Goal: Browse casually: Explore the website without a specific task or goal

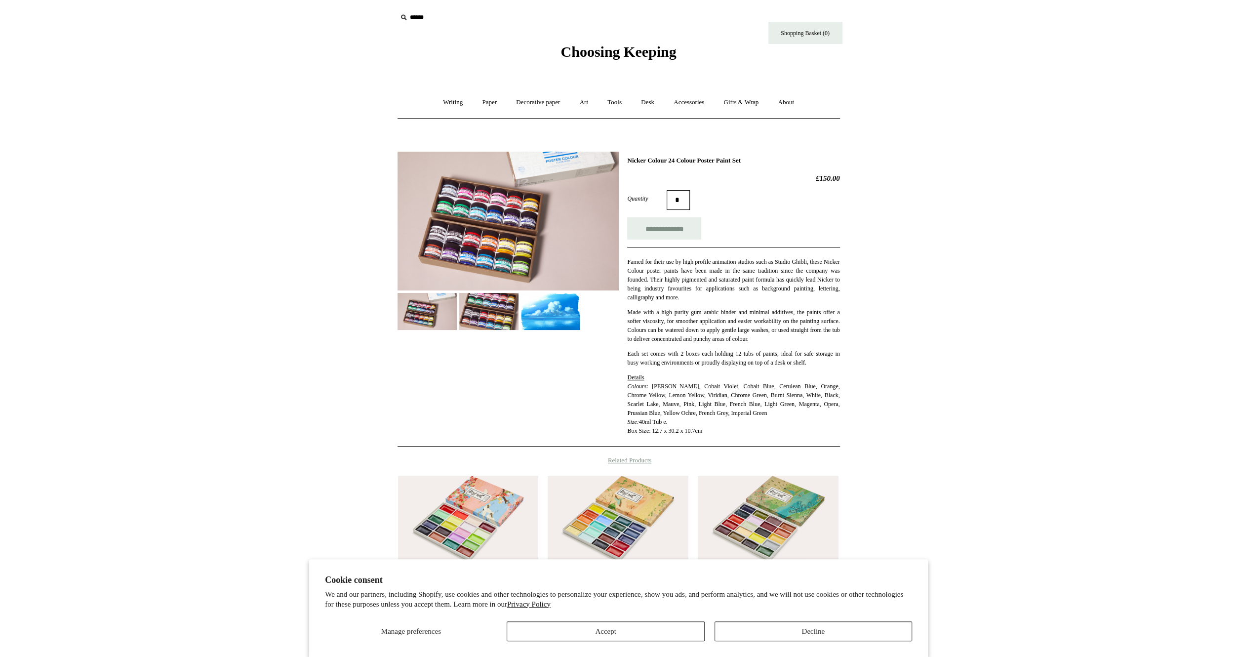
click at [503, 316] on img at bounding box center [488, 311] width 59 height 37
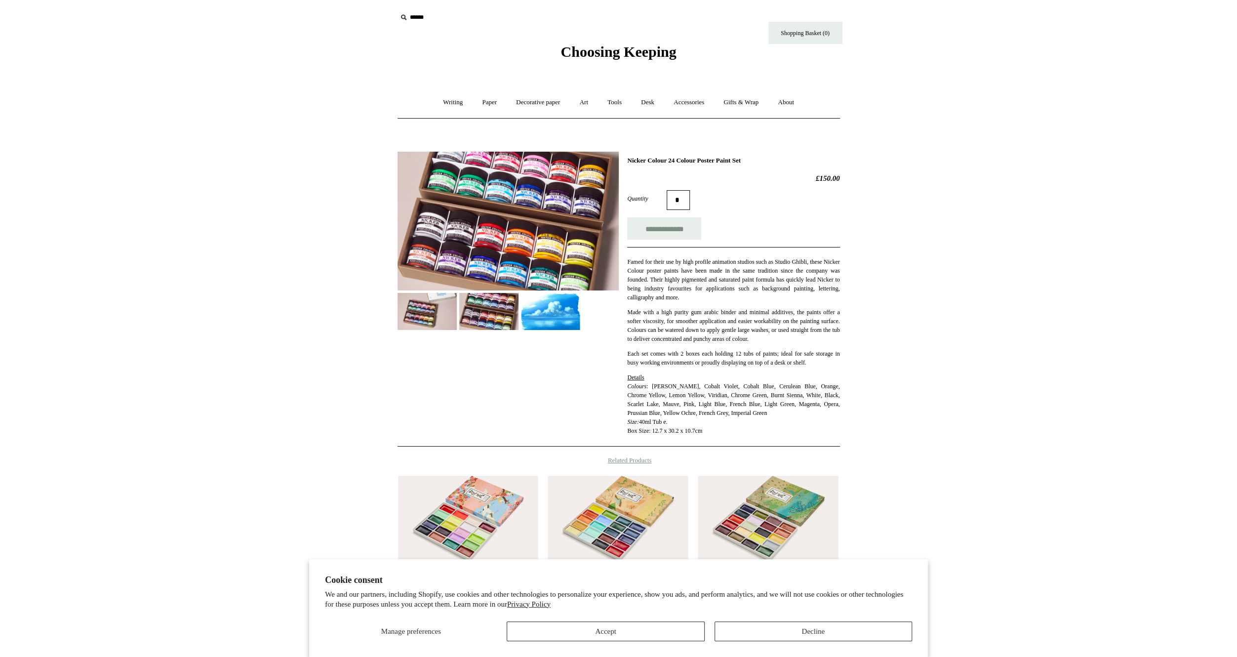
click at [539, 316] on img at bounding box center [550, 311] width 59 height 37
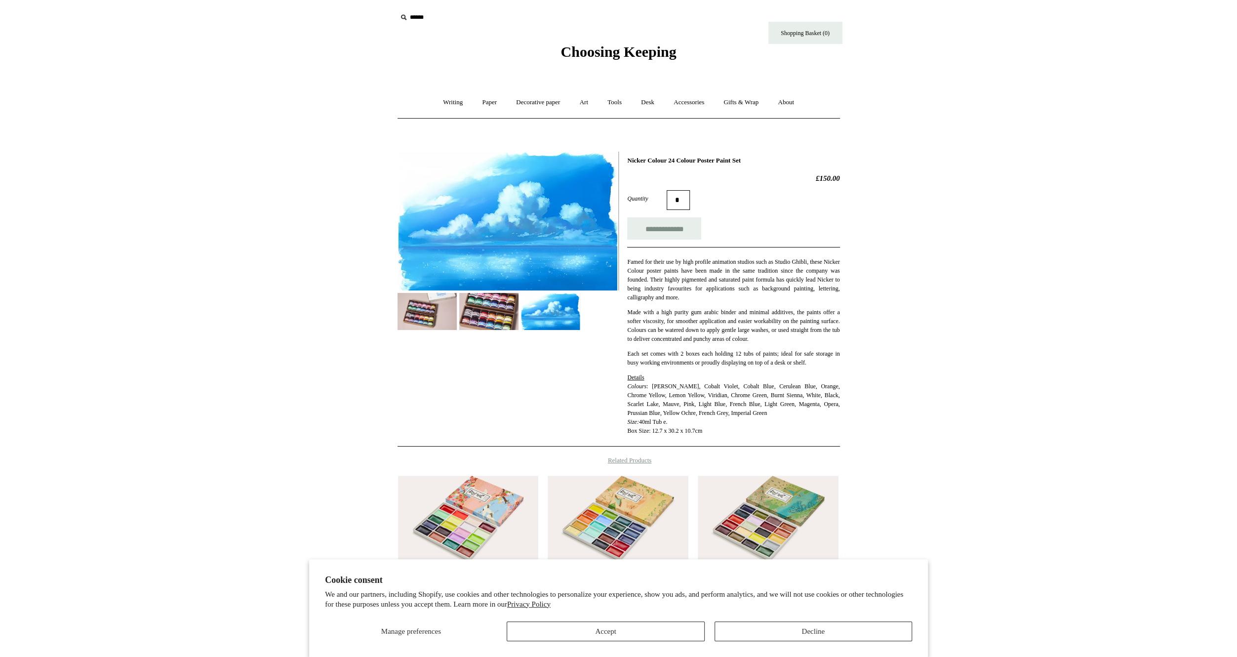
click at [493, 306] on img at bounding box center [488, 311] width 59 height 37
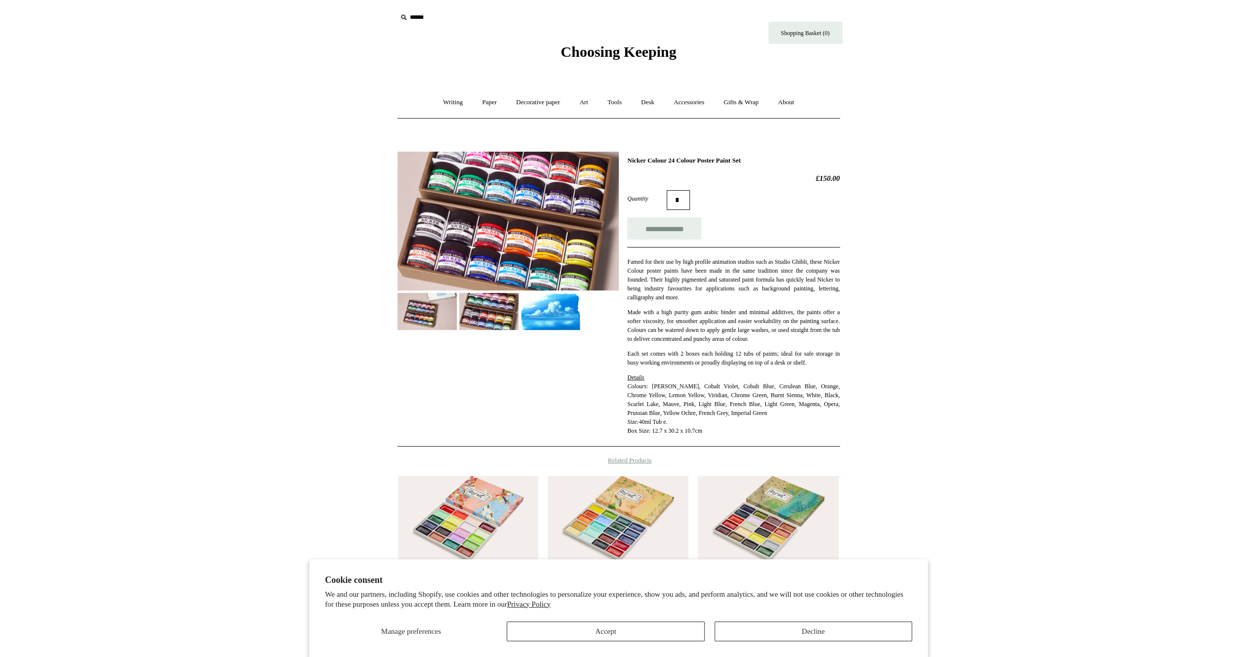
click at [546, 307] on img at bounding box center [550, 311] width 59 height 37
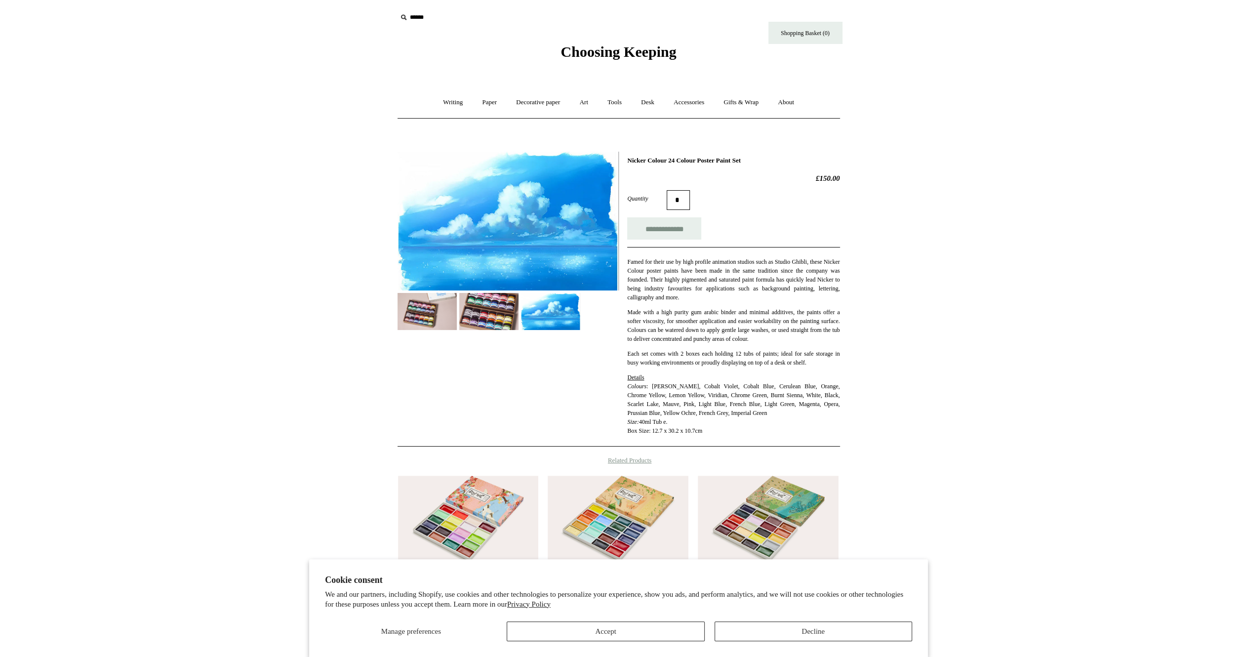
click at [439, 314] on img at bounding box center [426, 311] width 59 height 37
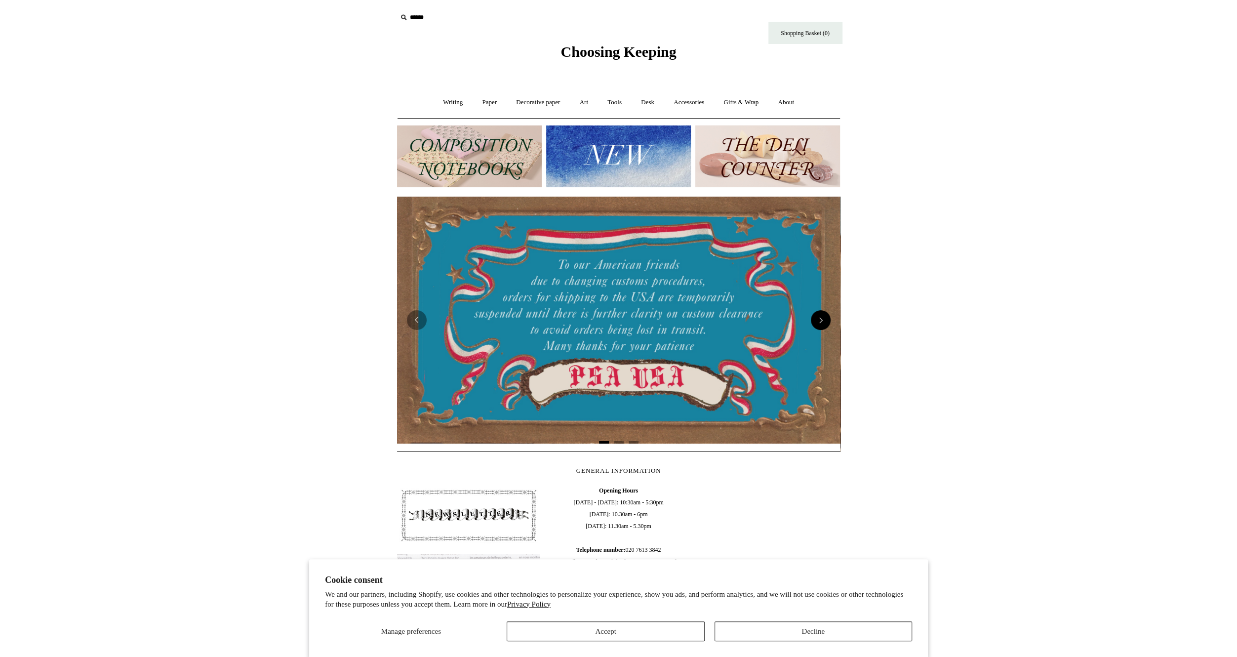
click at [827, 318] on button "Next" at bounding box center [821, 320] width 20 height 20
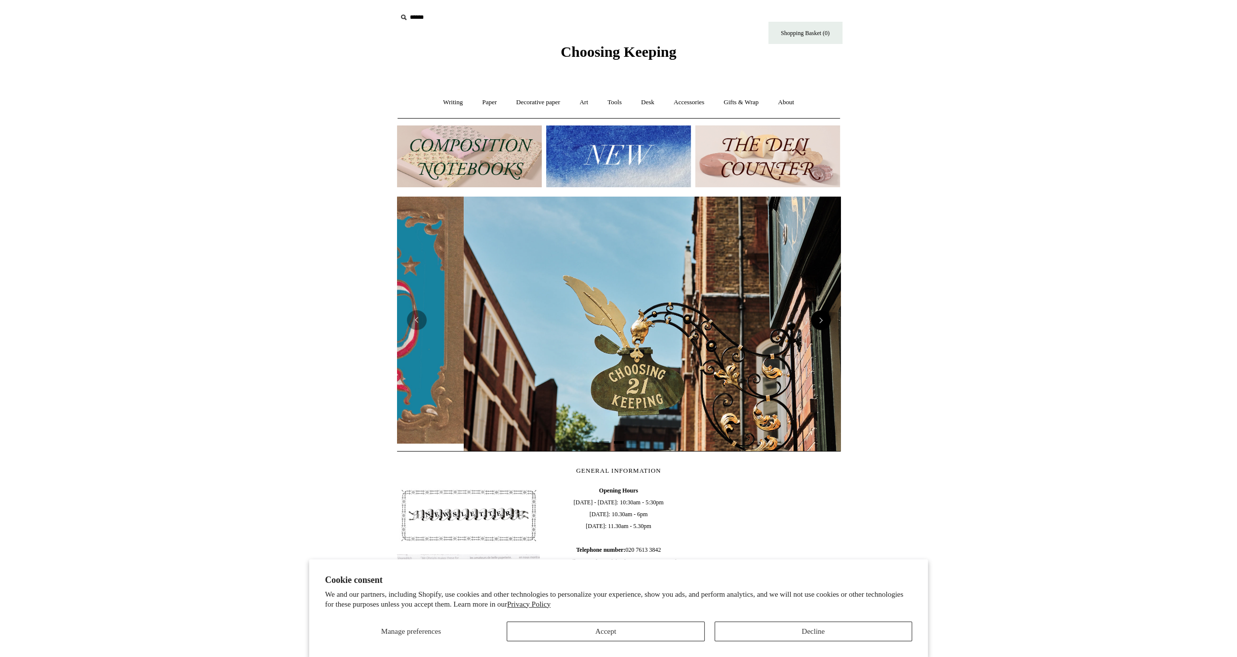
scroll to position [0, 443]
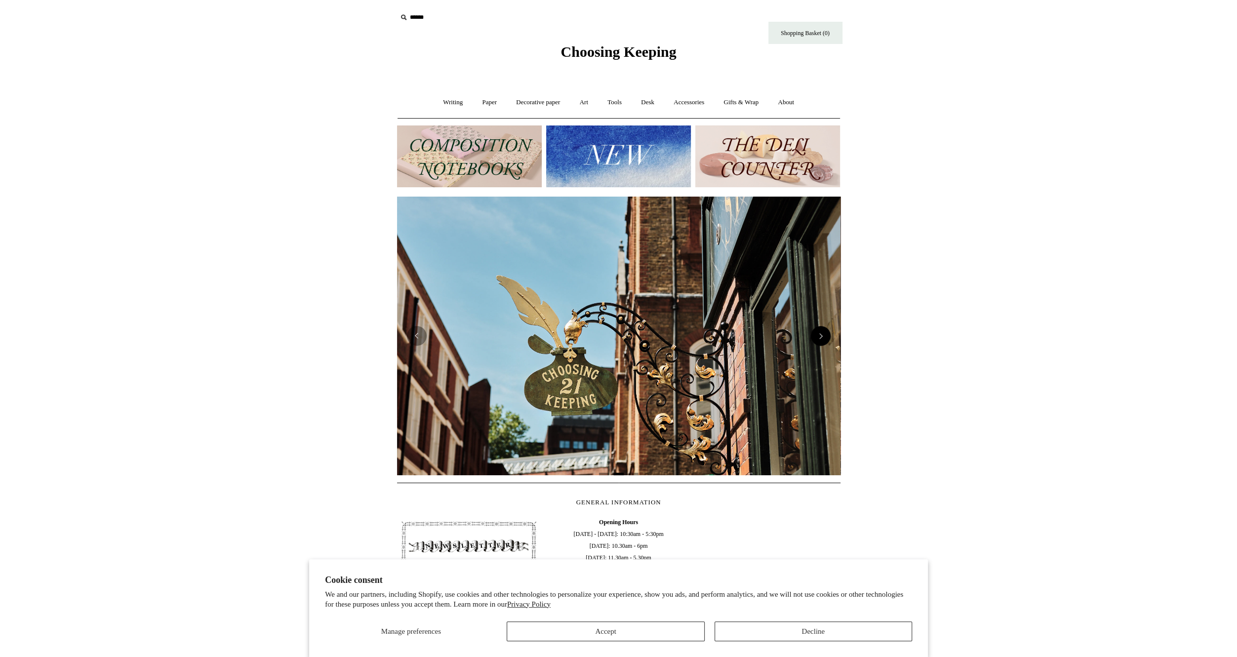
click at [826, 336] on button "Next" at bounding box center [821, 336] width 20 height 20
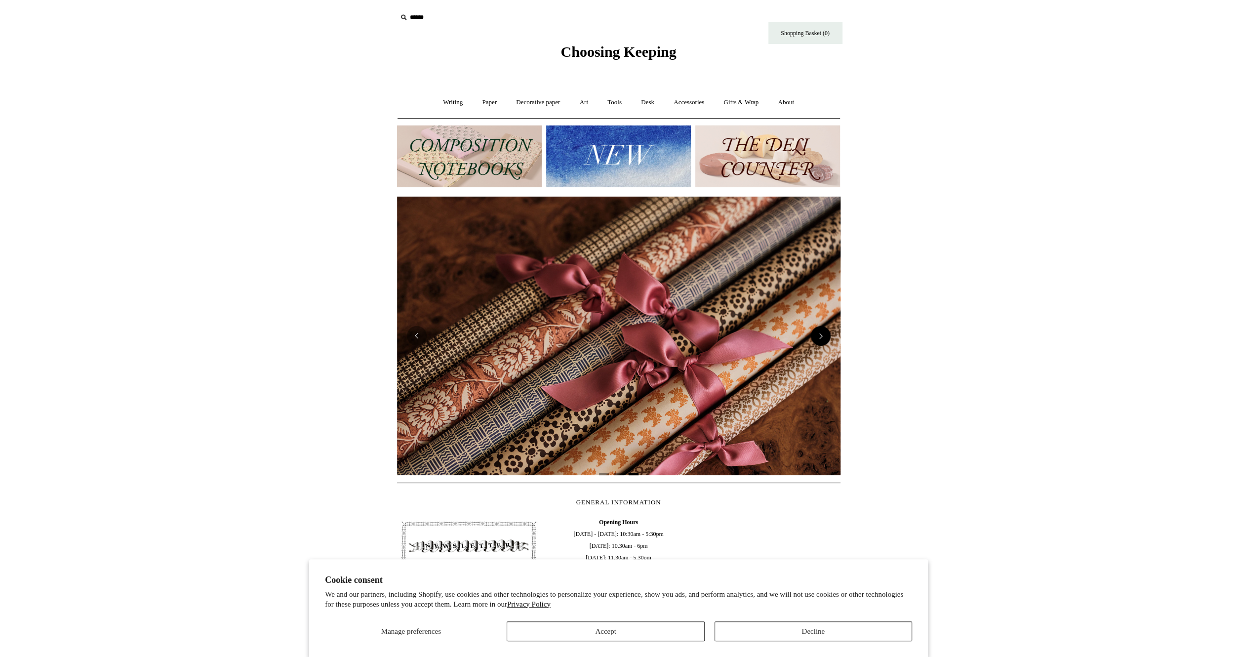
click at [826, 336] on button "Next" at bounding box center [821, 336] width 20 height 20
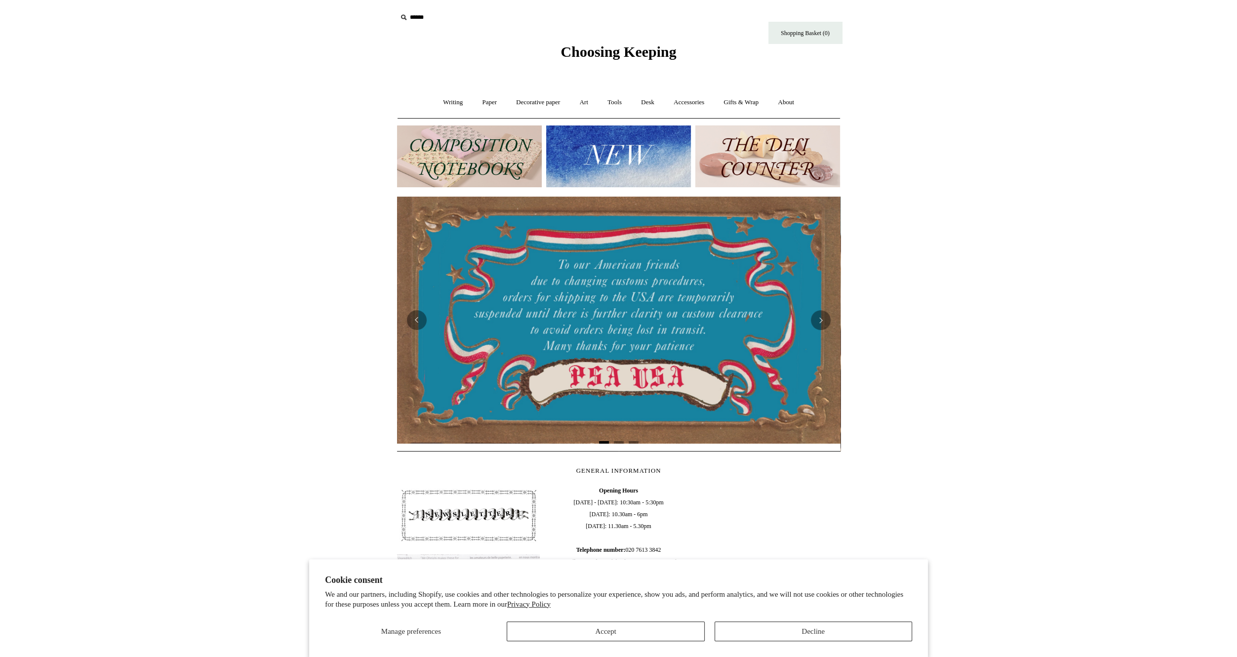
scroll to position [143, 0]
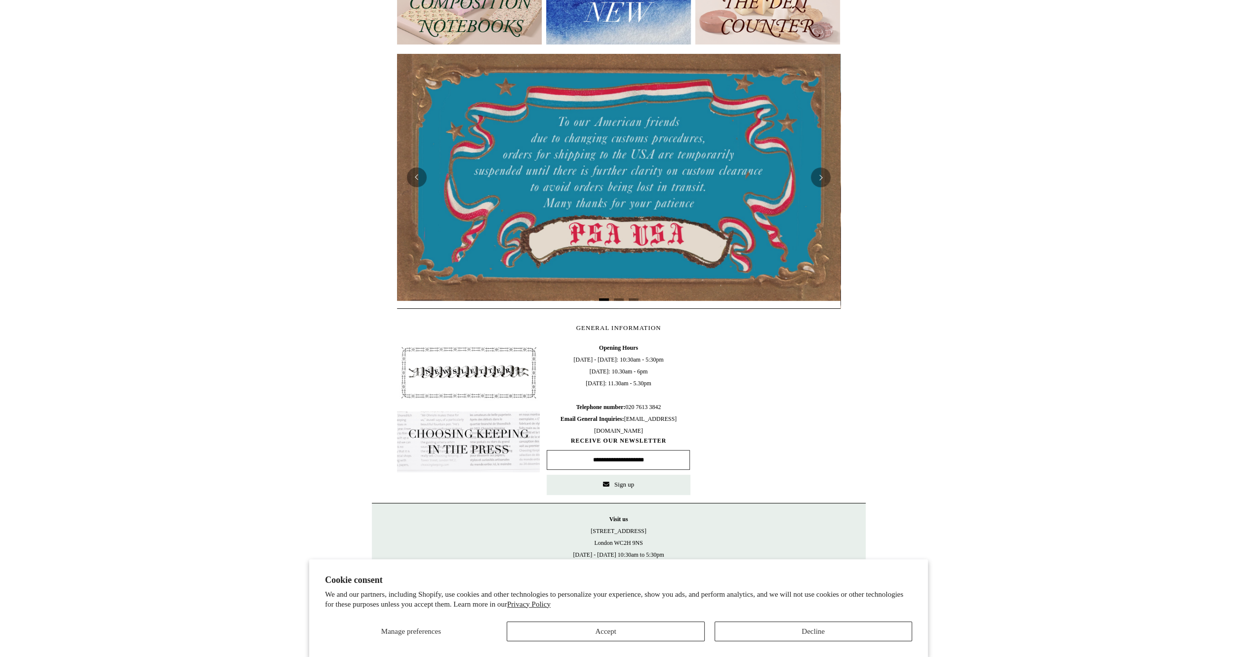
click at [954, 422] on html "Cookie consent We and our partners, including Shopify, use cookies and other te…" at bounding box center [618, 257] width 1237 height 800
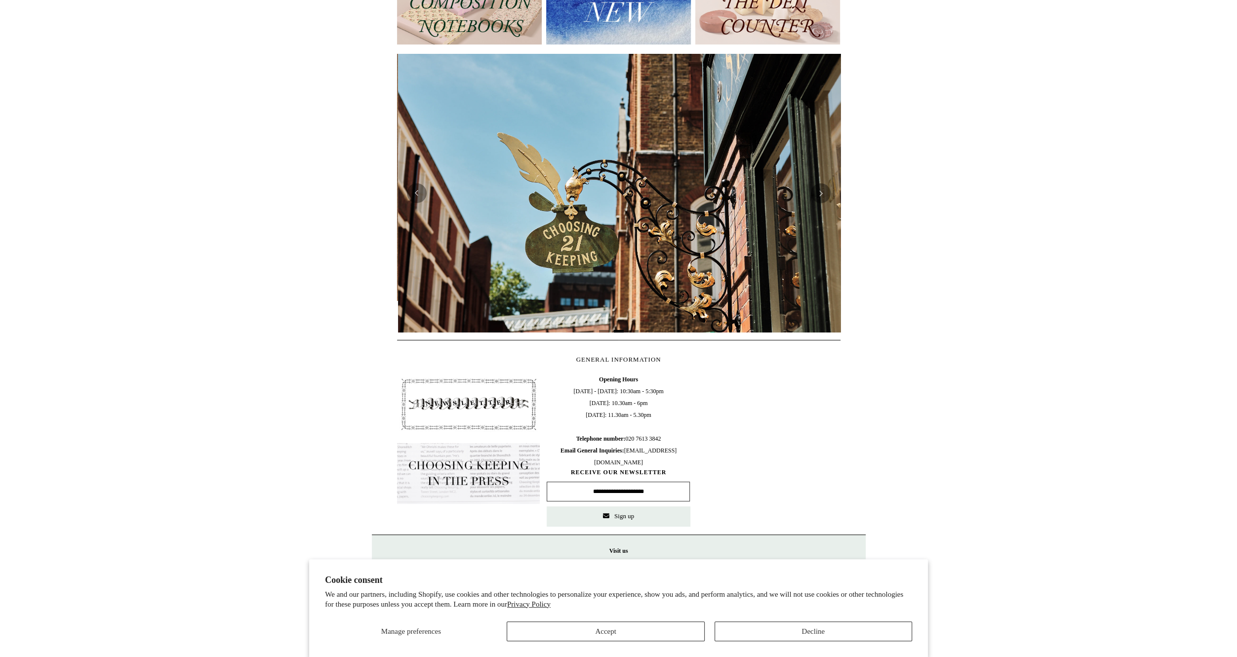
scroll to position [0, 443]
click at [854, 632] on button "Decline" at bounding box center [812, 631] width 197 height 20
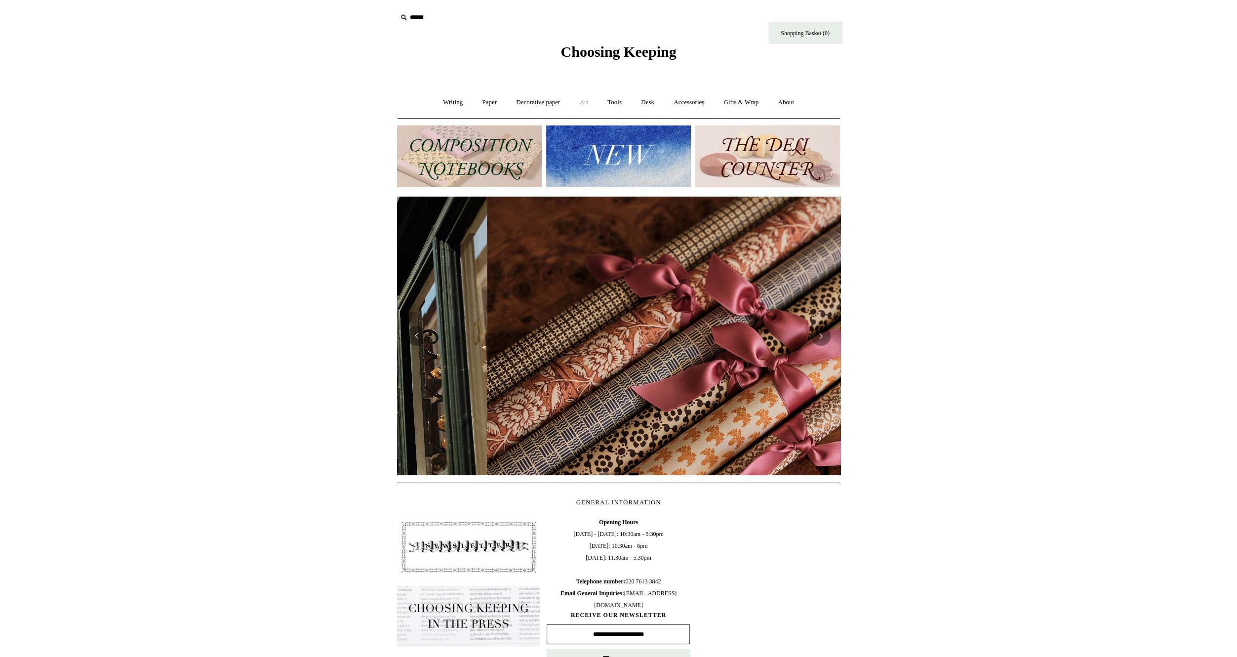
scroll to position [0, 887]
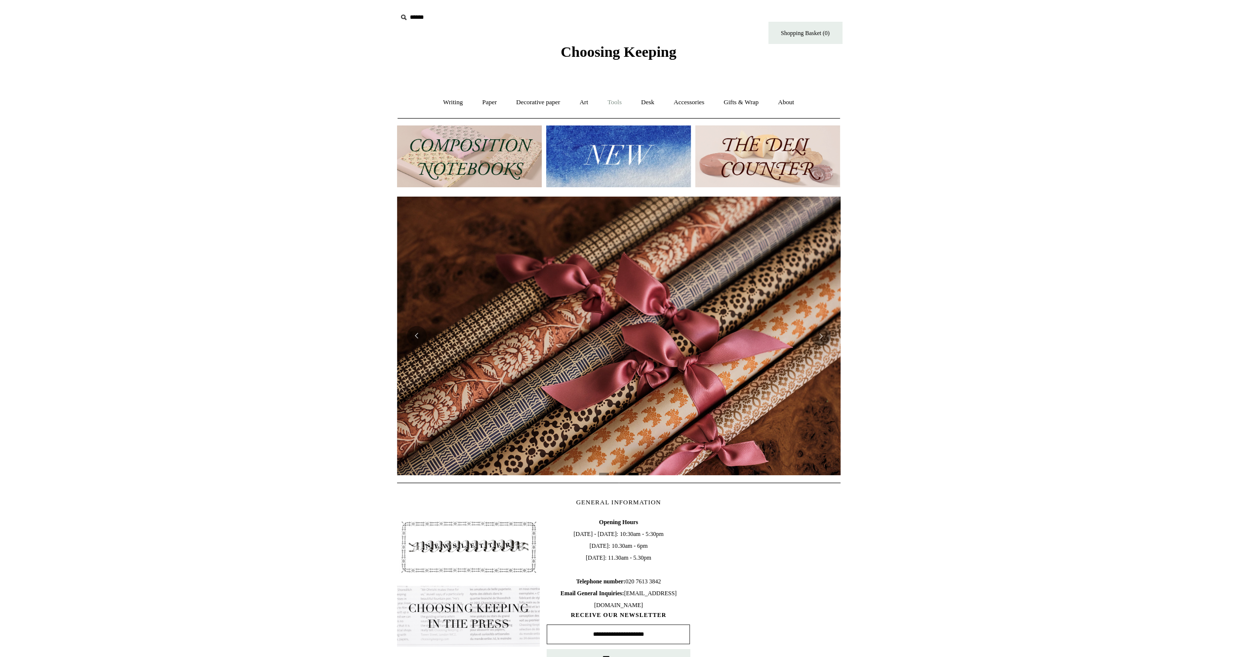
click at [614, 103] on link "Tools +" at bounding box center [614, 102] width 32 height 26
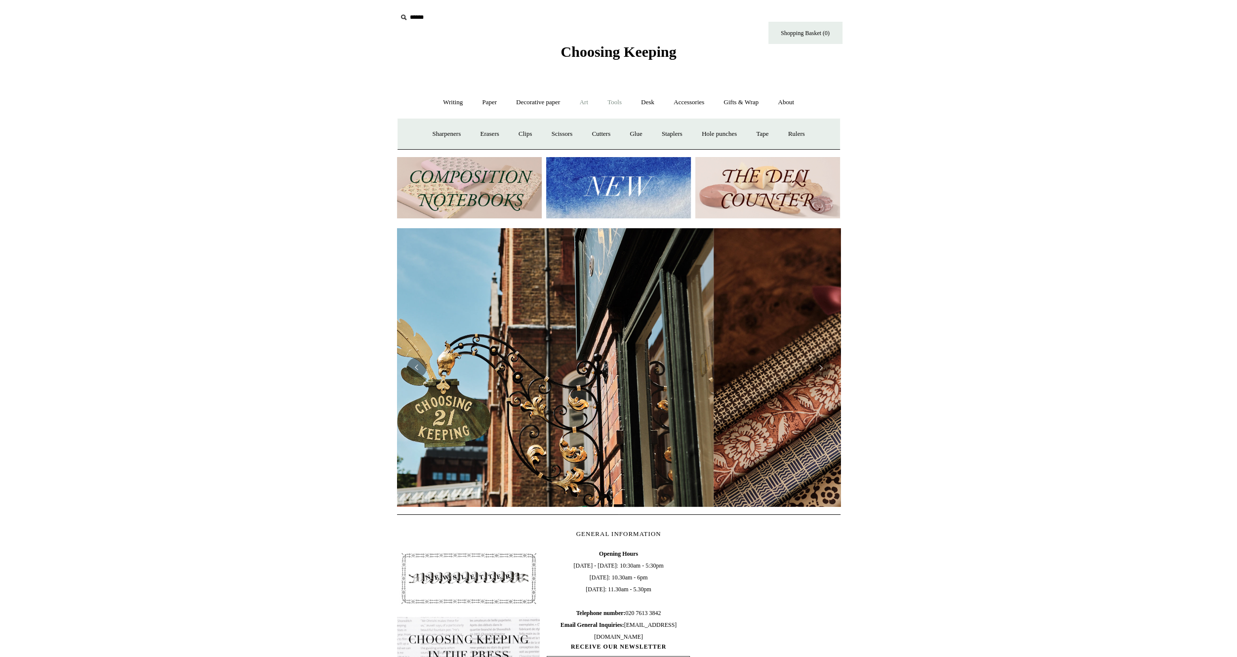
scroll to position [0, 34]
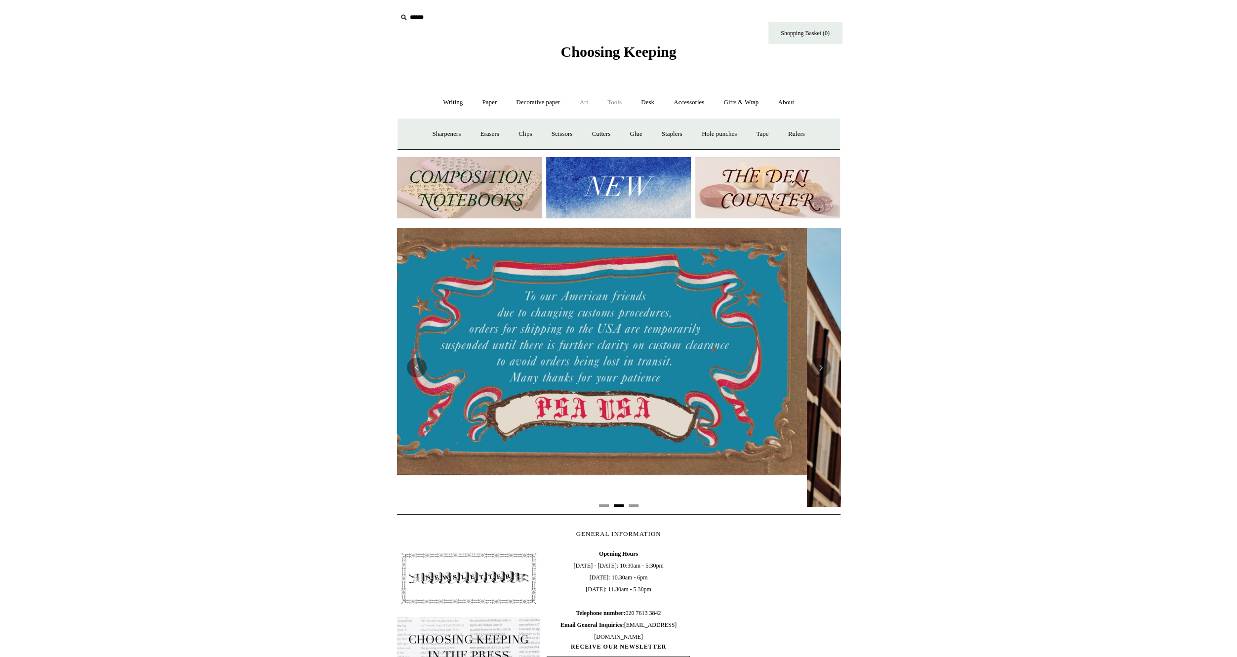
click at [589, 105] on link "Art +" at bounding box center [584, 102] width 26 height 26
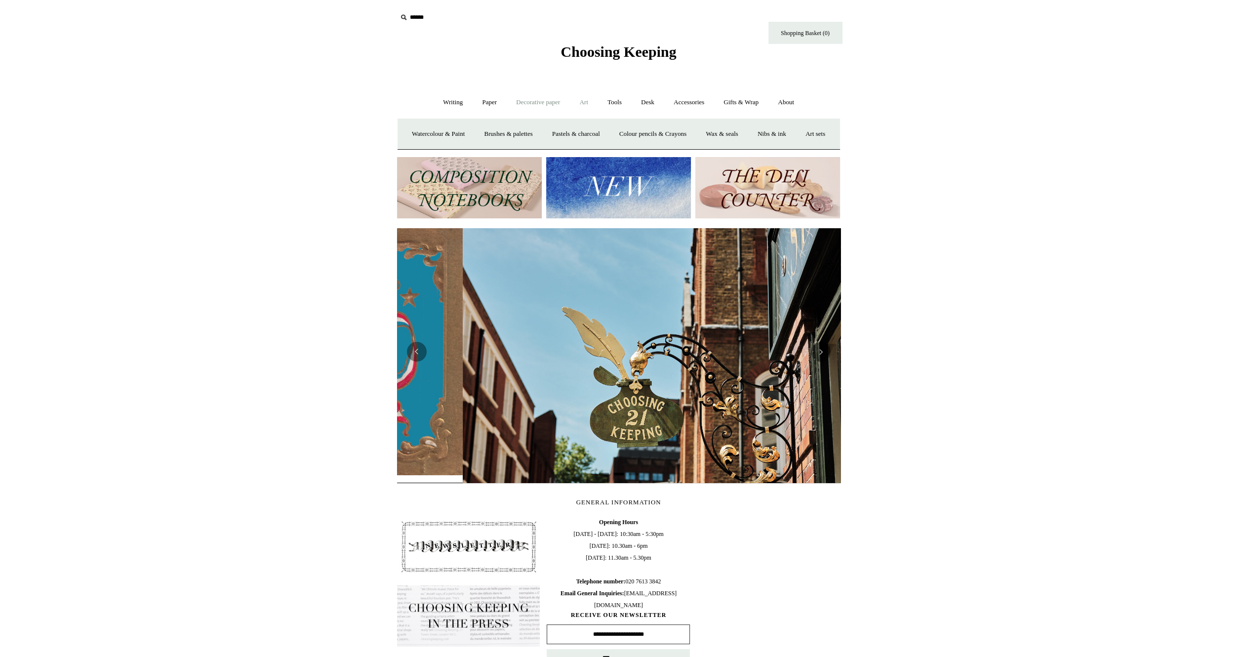
scroll to position [0, 443]
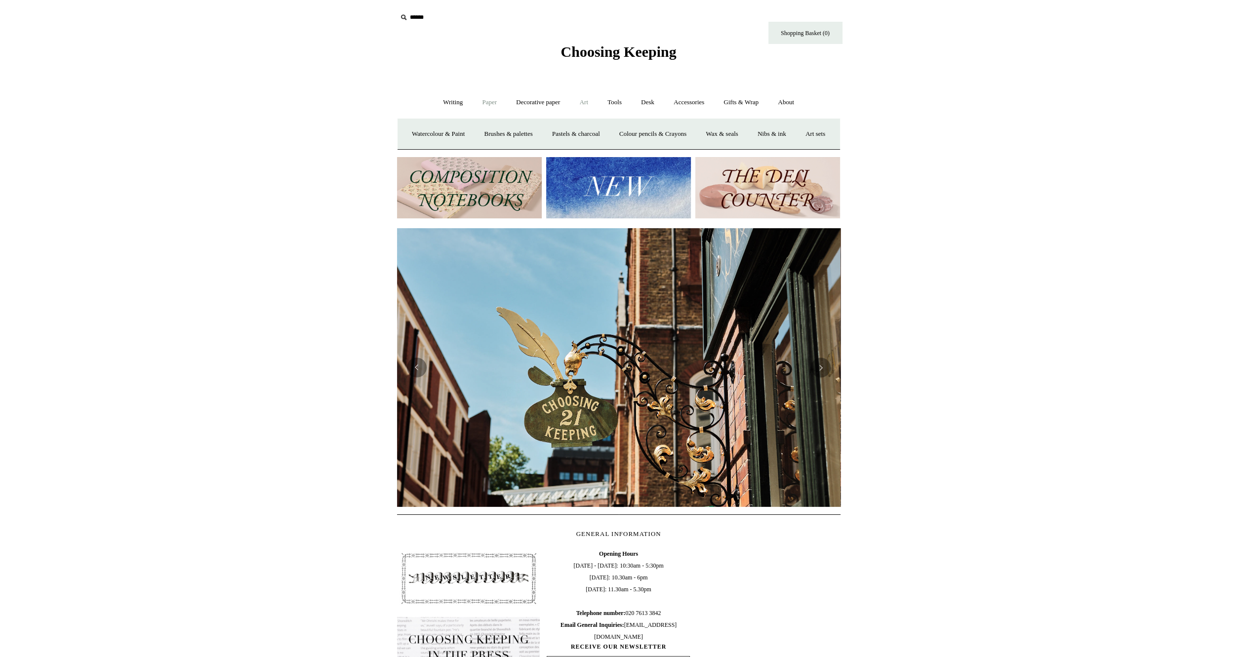
click at [480, 100] on link "Paper +" at bounding box center [489, 102] width 33 height 26
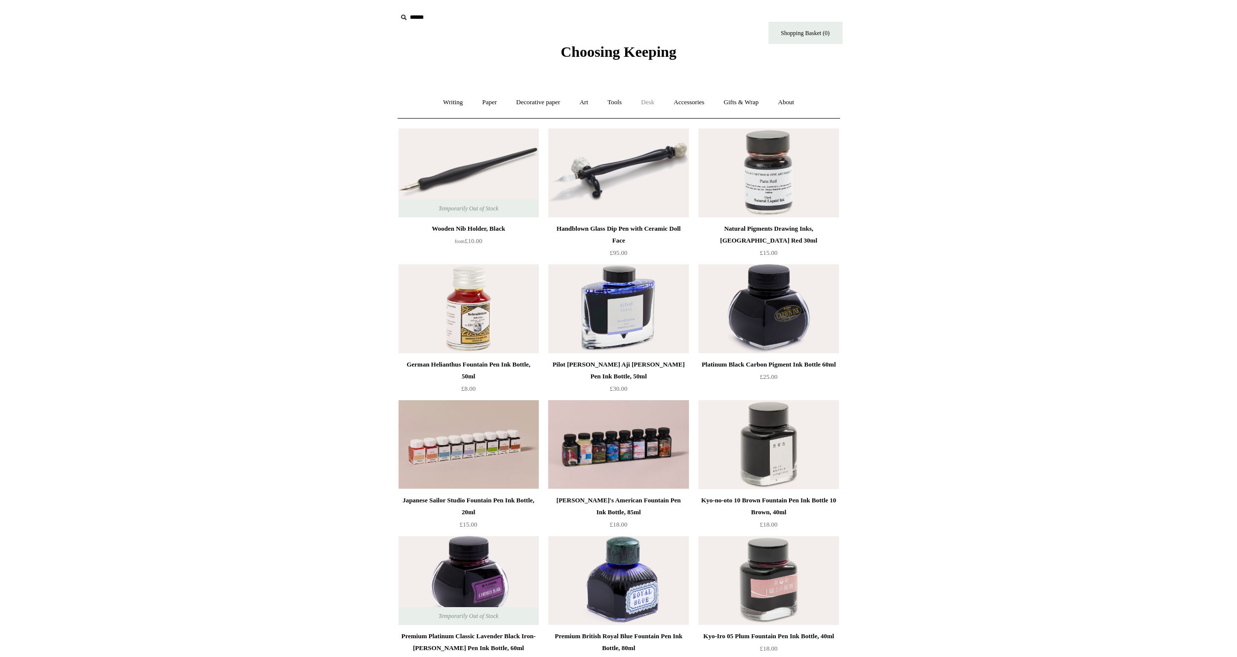
click at [643, 99] on link "Desk +" at bounding box center [647, 102] width 31 height 26
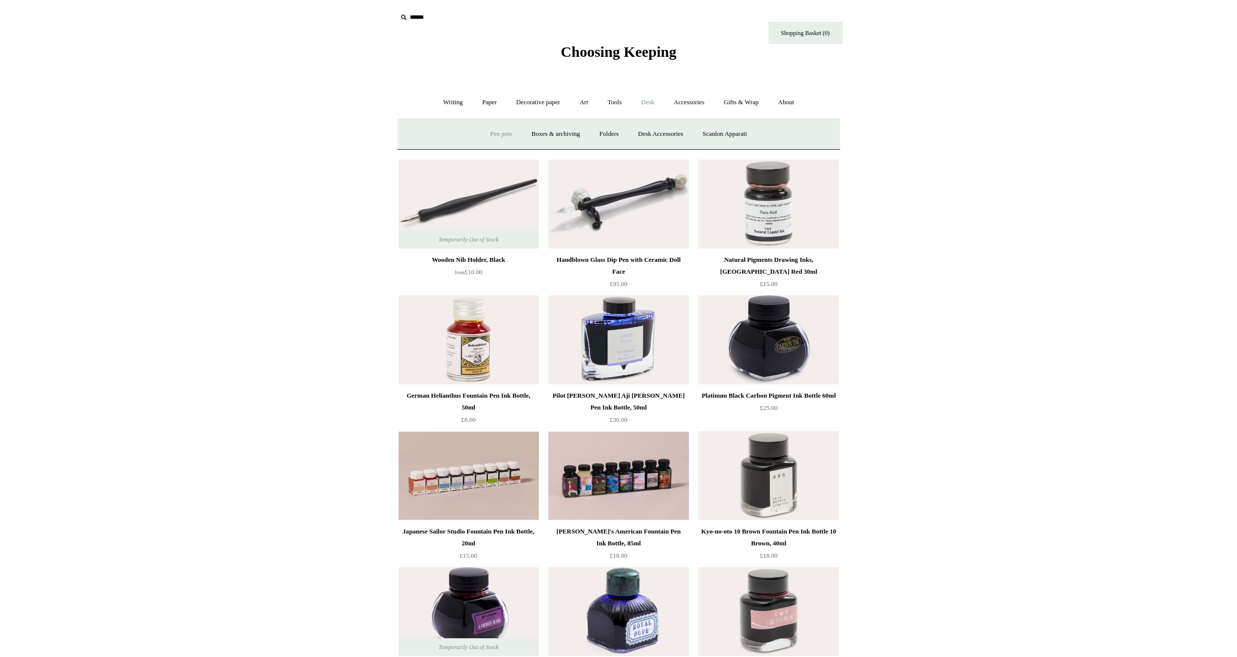
click at [497, 135] on link "Pen pots" at bounding box center [500, 134] width 39 height 26
